Goal: Task Accomplishment & Management: Complete application form

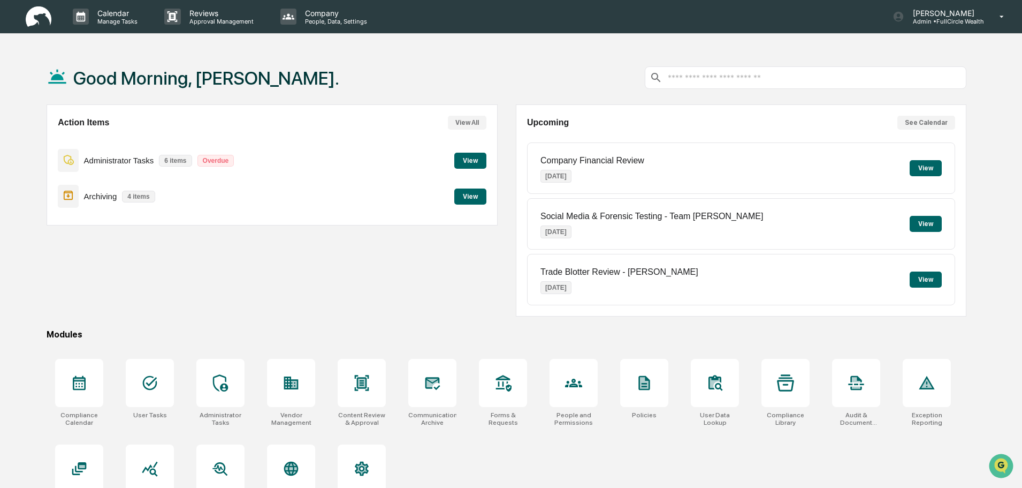
click at [466, 163] on button "View" at bounding box center [470, 161] width 32 height 16
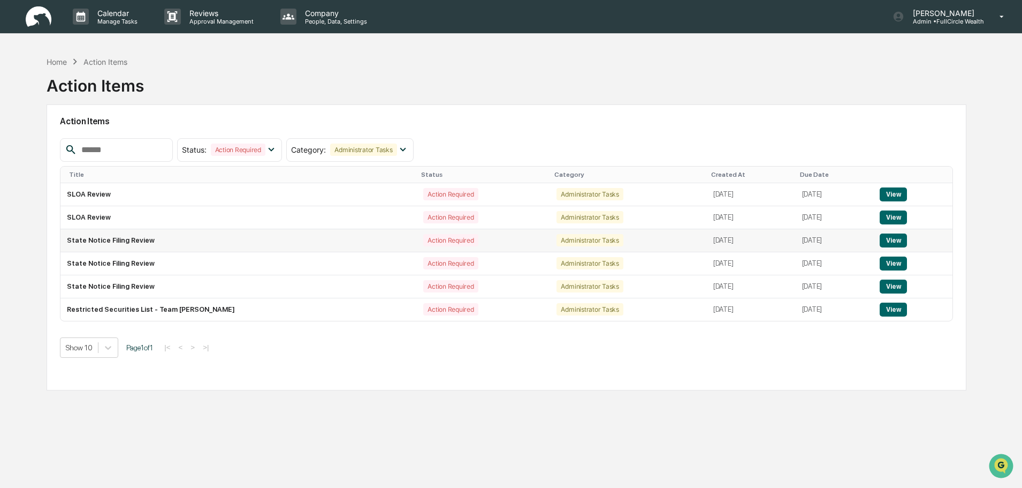
click at [892, 245] on button "View" at bounding box center [893, 240] width 27 height 14
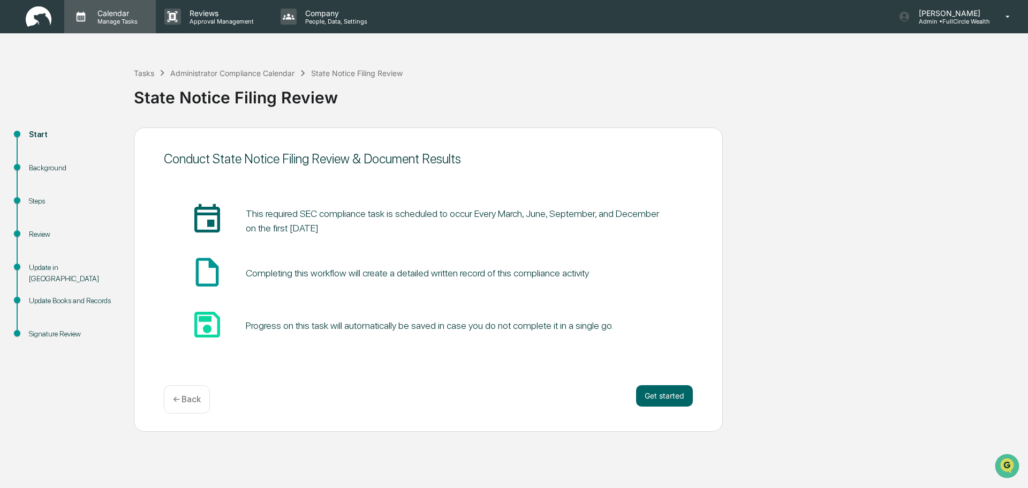
click at [87, 16] on icon at bounding box center [81, 17] width 16 height 16
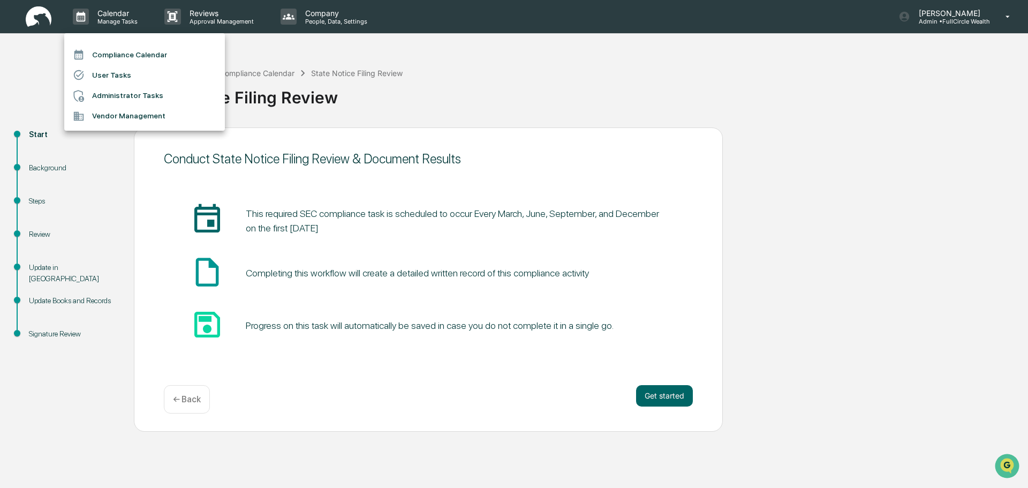
click at [131, 93] on li "Administrator Tasks" at bounding box center [144, 96] width 161 height 20
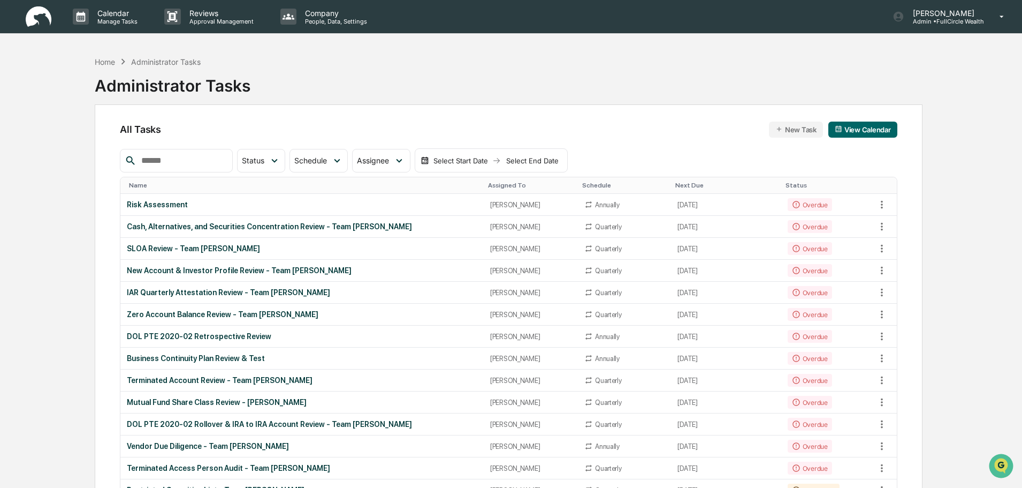
click at [211, 161] on input "text" at bounding box center [182, 161] width 91 height 14
type input "*****"
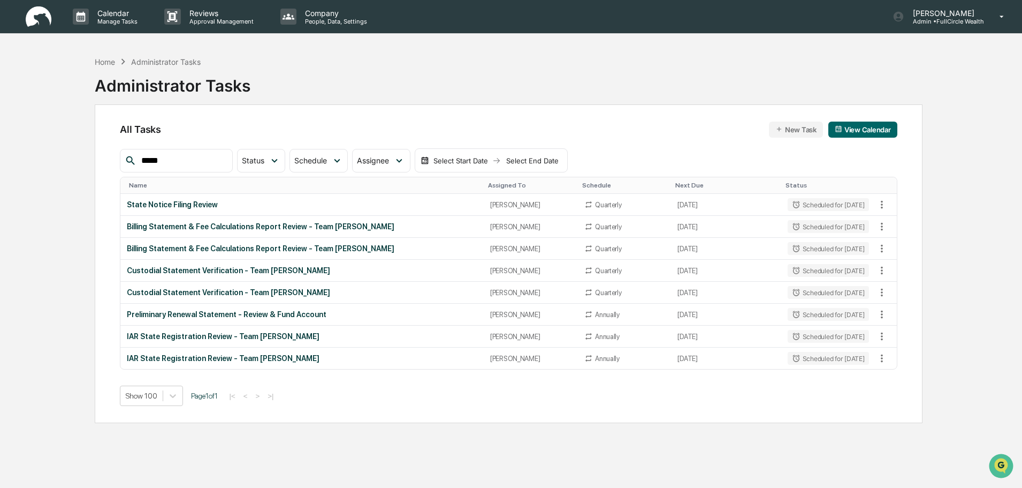
drag, startPoint x: 191, startPoint y: 161, endPoint x: 88, endPoint y: 157, distance: 102.9
click at [88, 158] on div "Home Administrator Tasks Administrator Tasks All Tasks New Task View Calendar *…" at bounding box center [509, 295] width 860 height 488
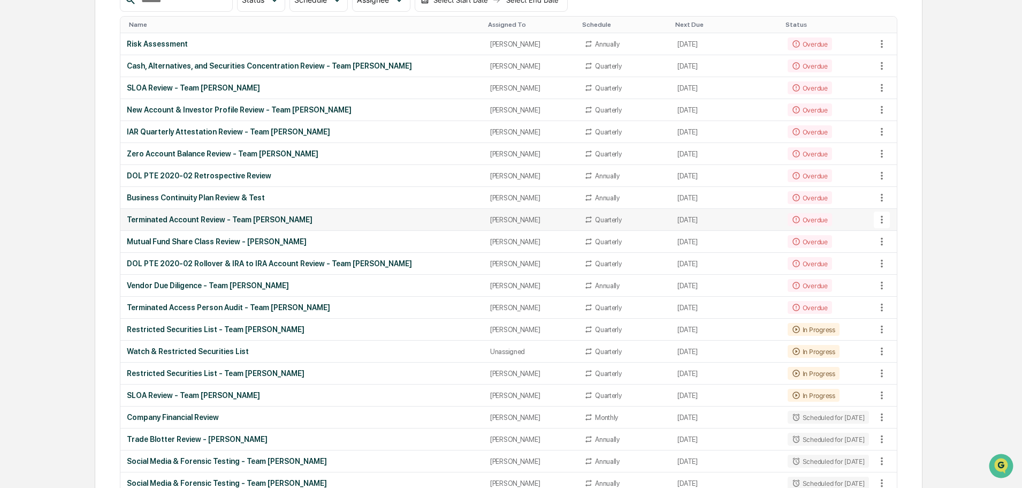
scroll to position [214, 0]
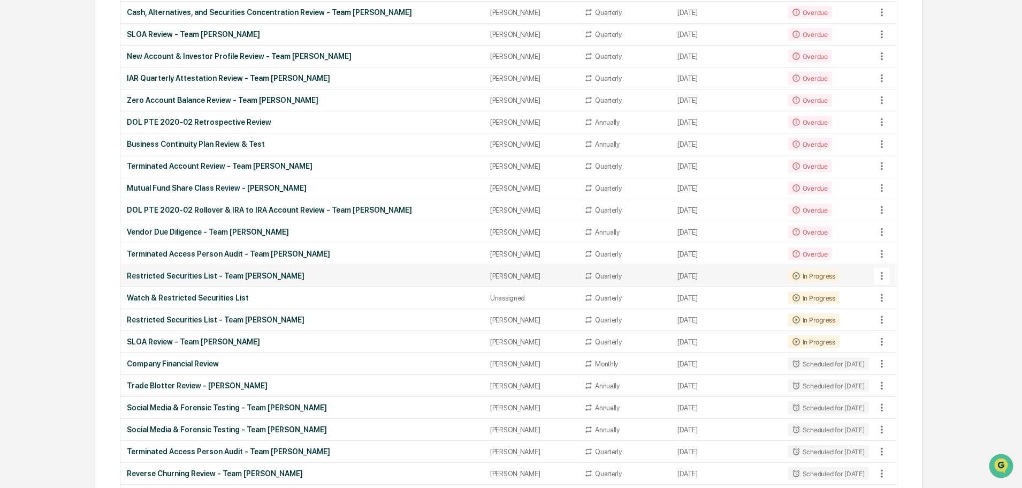
click at [194, 274] on div "Restricted Securities List - Team [PERSON_NAME]" at bounding box center [302, 275] width 350 height 9
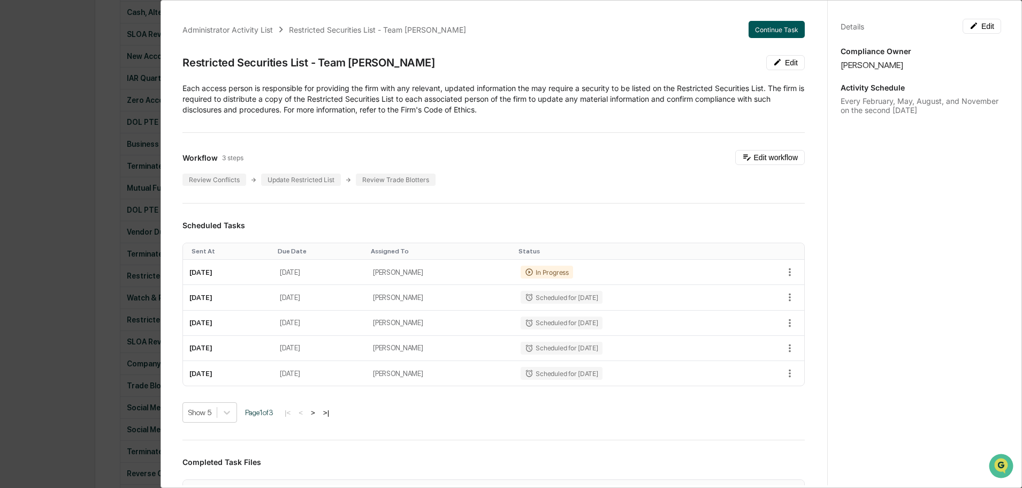
click at [752, 27] on button "Continue Task" at bounding box center [777, 29] width 56 height 17
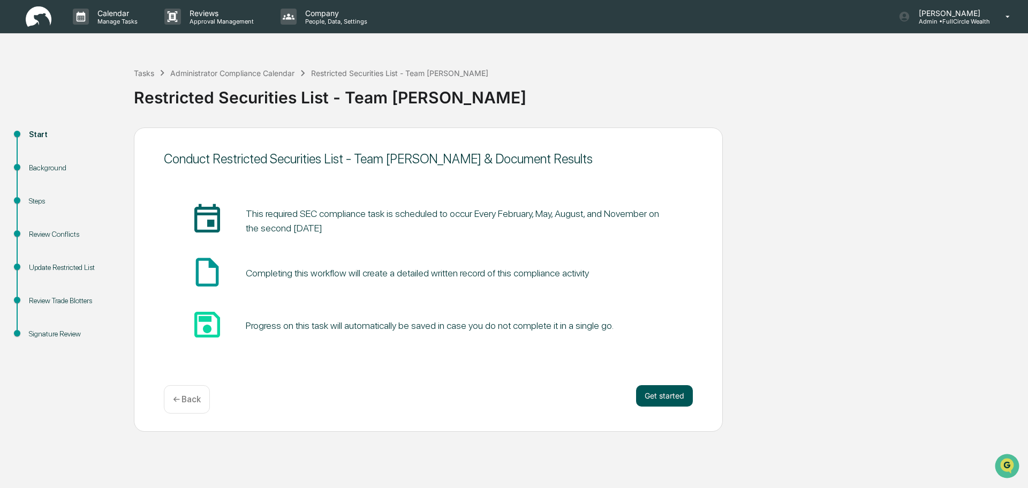
click at [675, 404] on button "Get started" at bounding box center [664, 395] width 57 height 21
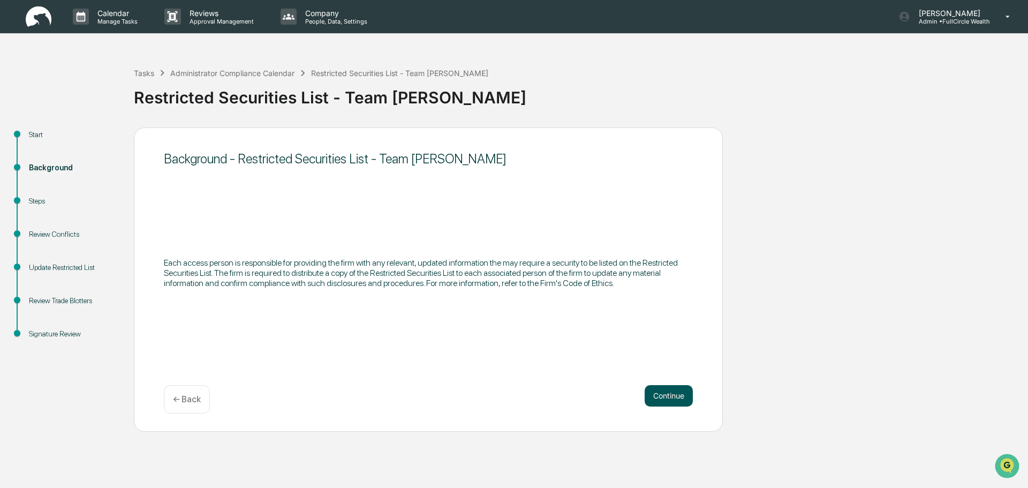
click at [679, 394] on button "Continue" at bounding box center [668, 395] width 48 height 21
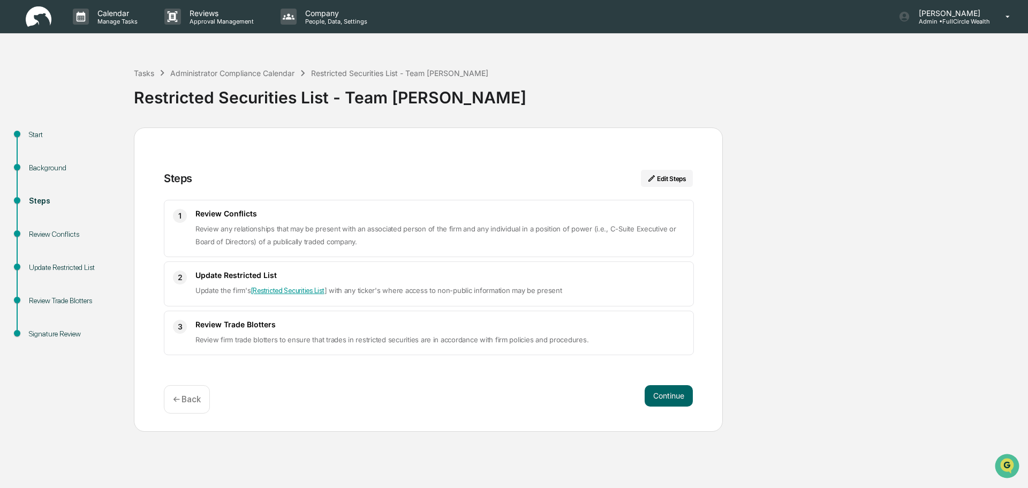
click at [679, 394] on button "Continue" at bounding box center [668, 395] width 48 height 21
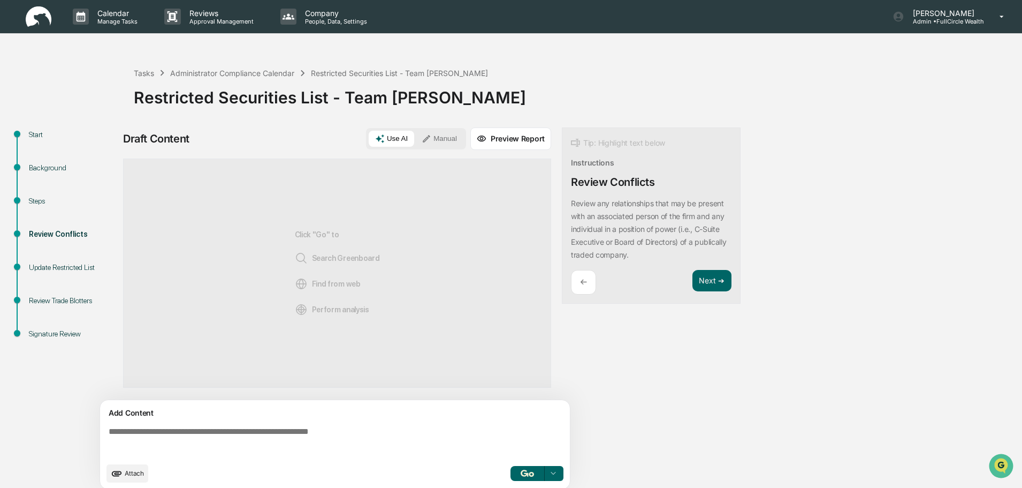
click at [450, 146] on button "Manual" at bounding box center [439, 139] width 48 height 16
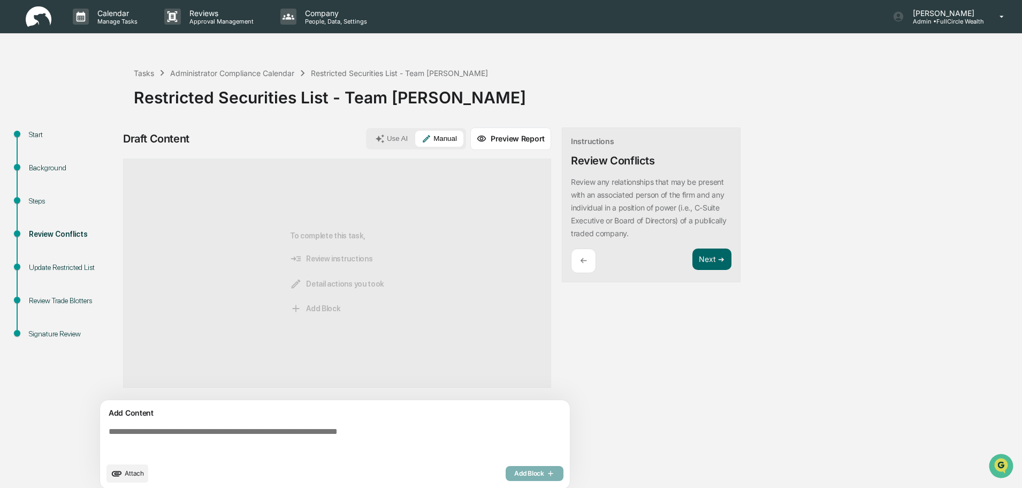
drag, startPoint x: 331, startPoint y: 441, endPoint x: 389, endPoint y: 434, distance: 57.7
click at [338, 439] on textarea at bounding box center [337, 441] width 466 height 39
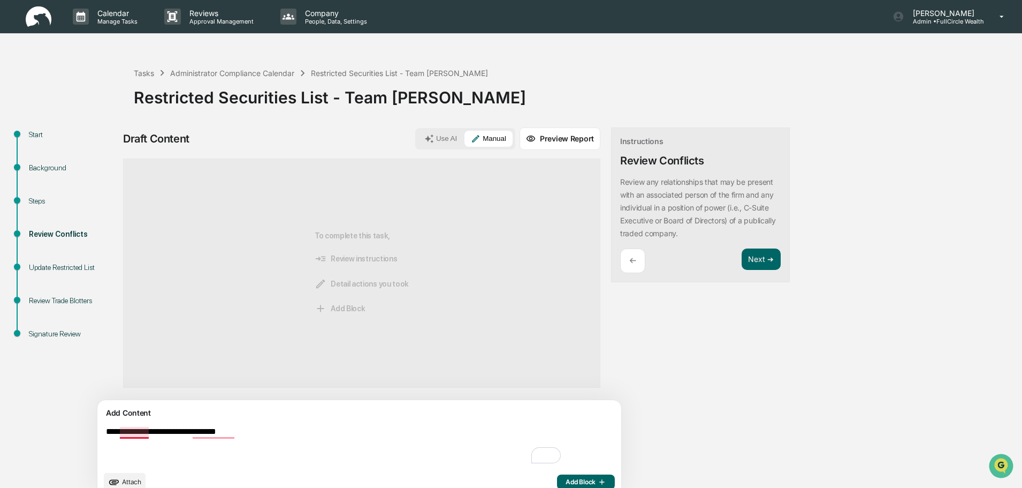
click at [138, 430] on textarea "**********" at bounding box center [335, 445] width 466 height 47
click at [217, 438] on textarea "**********" at bounding box center [335, 445] width 466 height 47
type textarea "**********"
drag, startPoint x: 515, startPoint y: 479, endPoint x: 525, endPoint y: 466, distance: 16.1
click at [566, 479] on span "Add Block" at bounding box center [586, 481] width 41 height 9
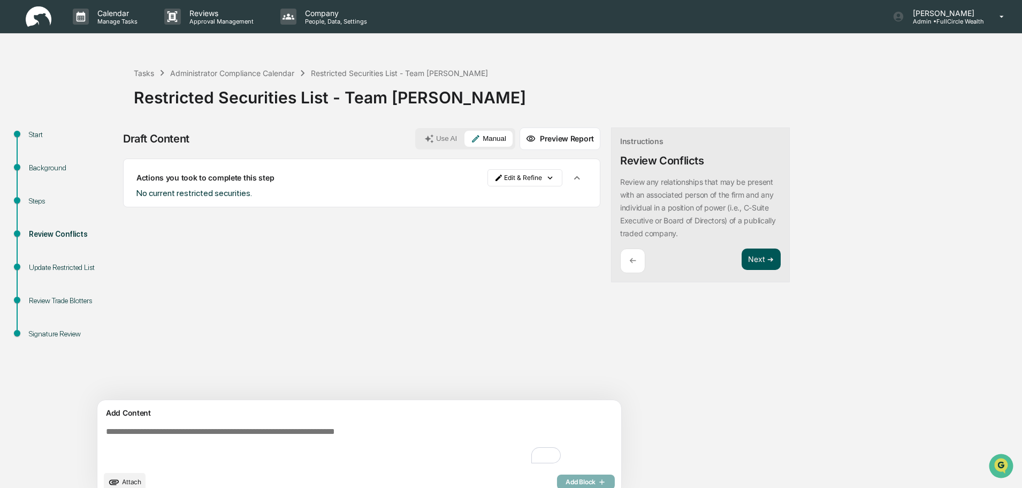
click at [742, 258] on button "Next ➔" at bounding box center [761, 259] width 39 height 22
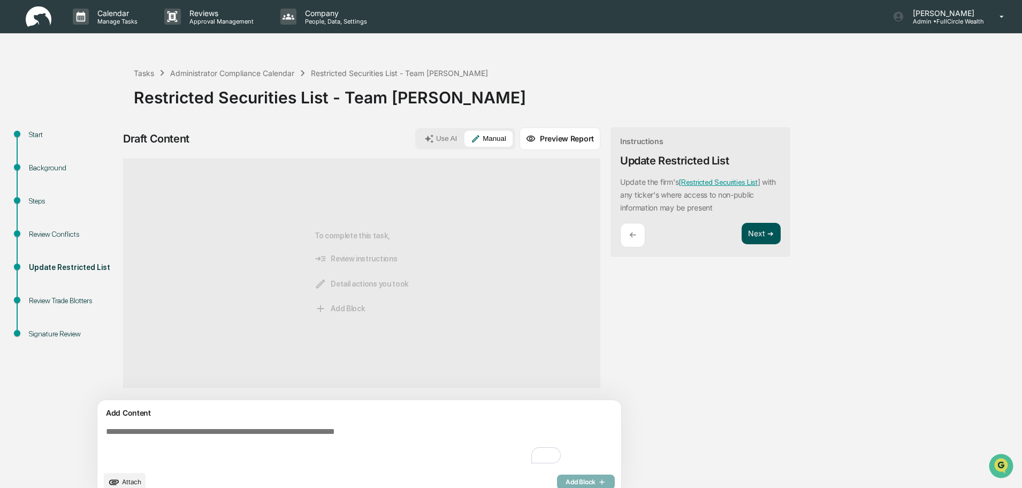
click at [742, 234] on button "Next ➔" at bounding box center [761, 234] width 39 height 22
click at [742, 245] on button "Next ➔" at bounding box center [761, 234] width 39 height 22
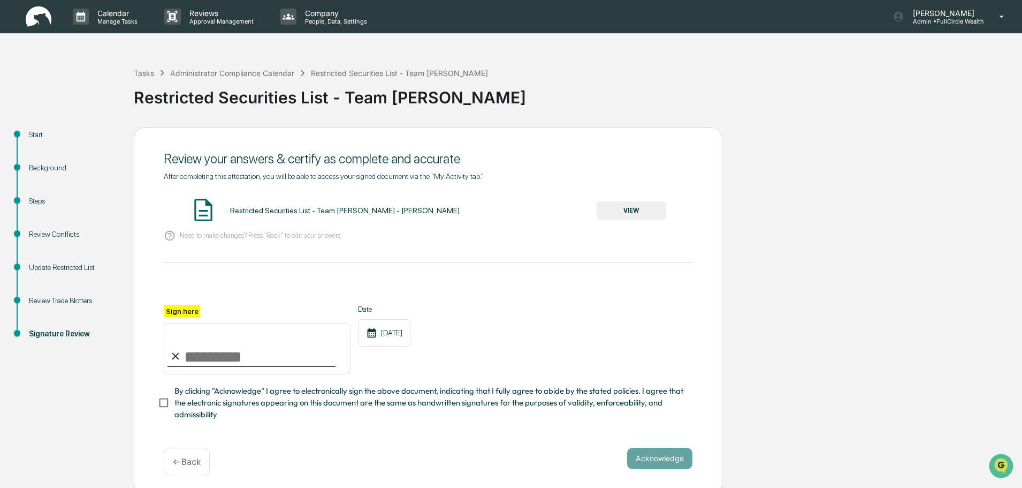
click at [632, 204] on button "VIEW" at bounding box center [632, 210] width 70 height 18
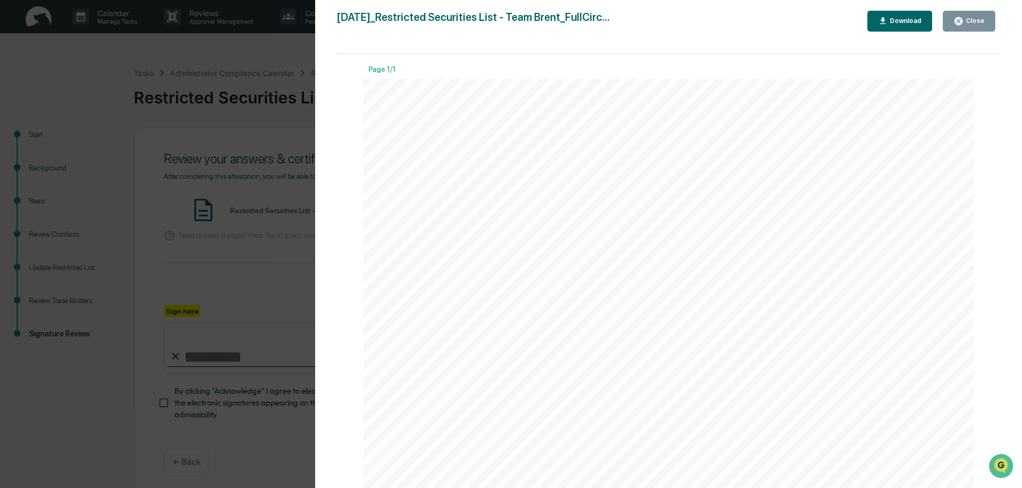
drag, startPoint x: 975, startPoint y: 20, endPoint x: 874, endPoint y: 51, distance: 105.7
click at [967, 24] on div "Close" at bounding box center [974, 20] width 21 height 7
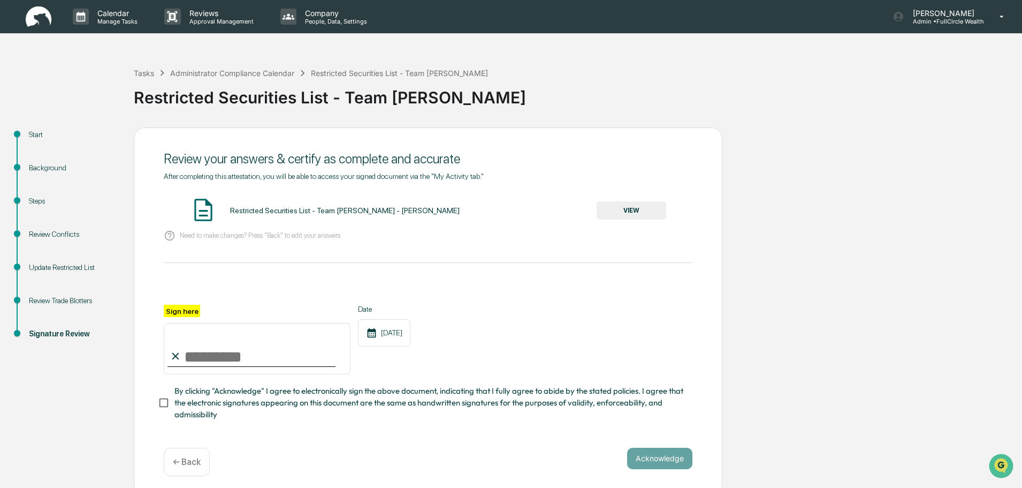
click at [300, 361] on input "Sign here" at bounding box center [257, 348] width 187 height 51
type input "**********"
click at [654, 460] on button "Acknowledge" at bounding box center [659, 457] width 65 height 21
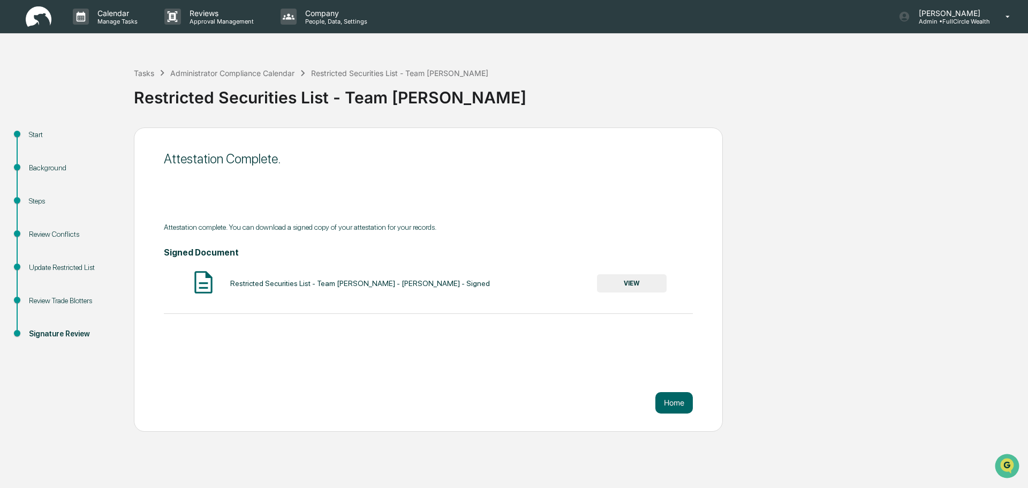
click at [621, 282] on button "VIEW" at bounding box center [632, 283] width 70 height 18
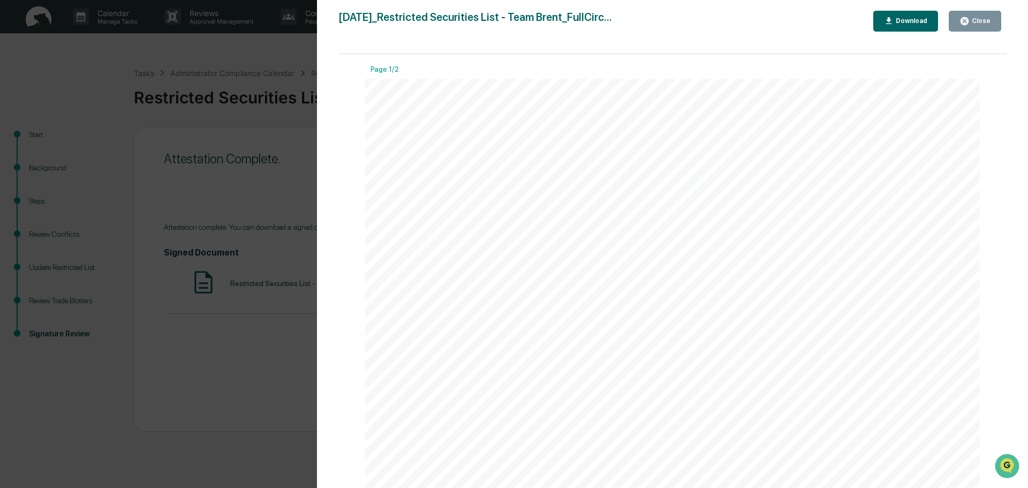
click at [909, 21] on div "Download" at bounding box center [910, 20] width 34 height 7
